Goal: Book appointment/travel/reservation

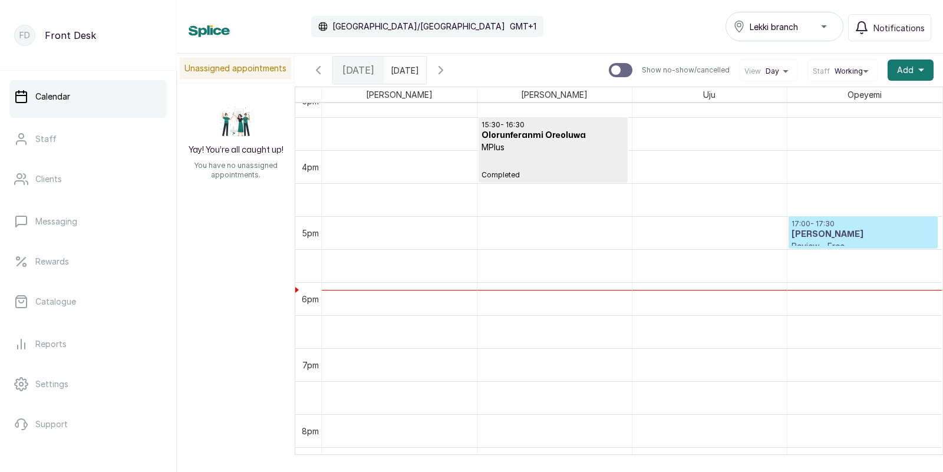
scroll to position [396, 0]
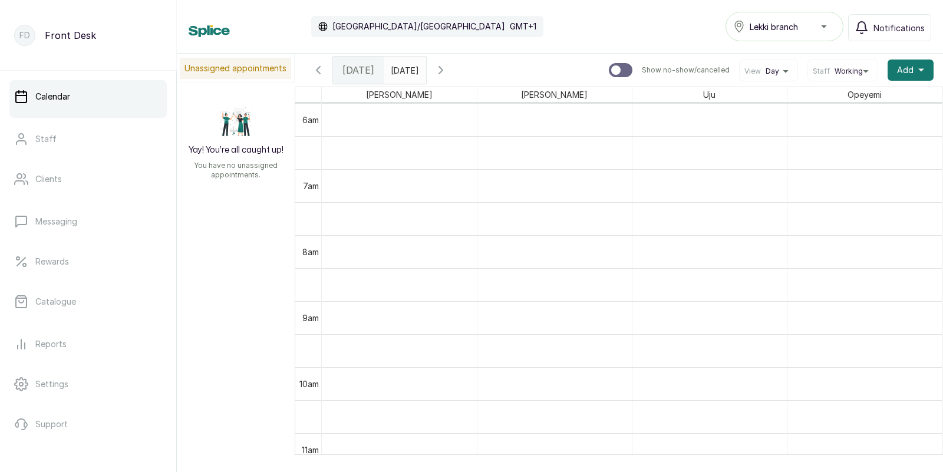
click at [403, 74] on input "text" at bounding box center [393, 67] width 19 height 20
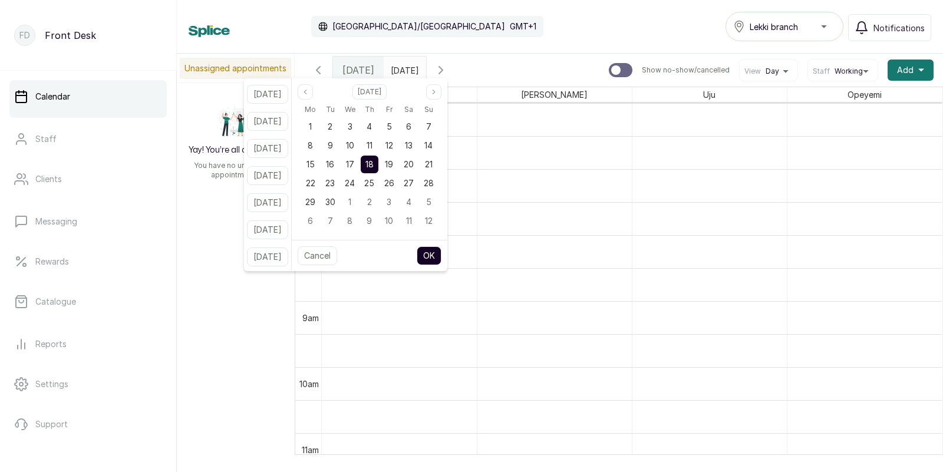
type input "dd/MM/yyyy"
click at [414, 163] on span "20" at bounding box center [409, 164] width 10 height 10
click at [441, 256] on button "OK" at bounding box center [429, 255] width 25 height 19
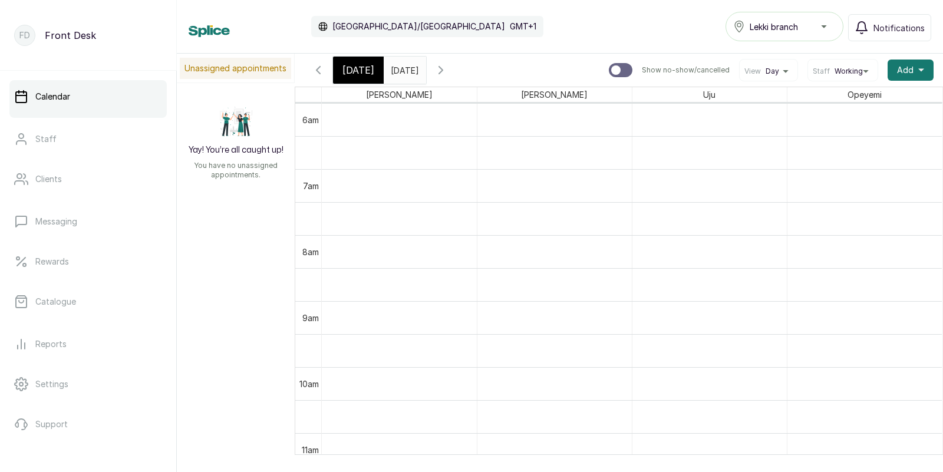
type input "[DATE]"
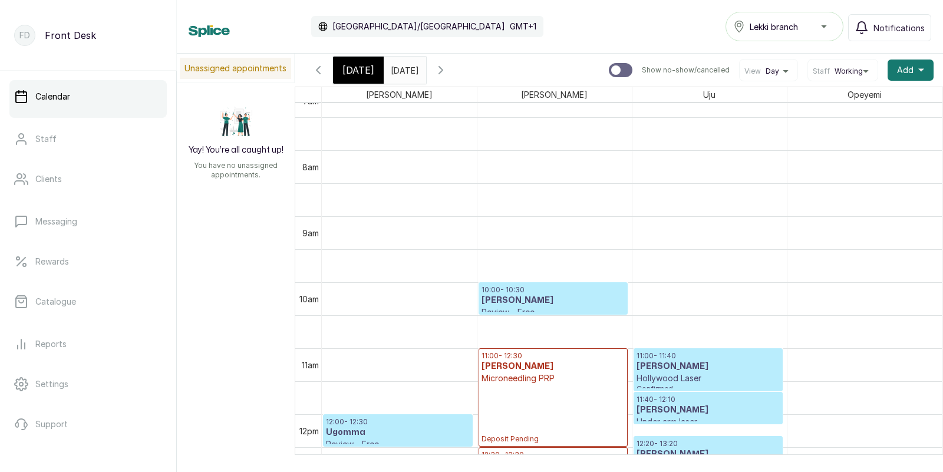
scroll to position [649, 0]
